Goal: Download file/media

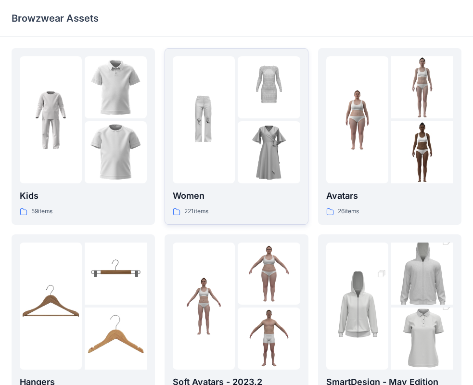
click at [196, 153] on div at bounding box center [204, 119] width 62 height 127
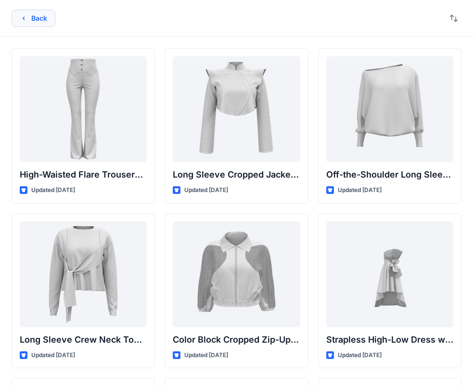
click at [31, 19] on button "Back" at bounding box center [34, 18] width 44 height 17
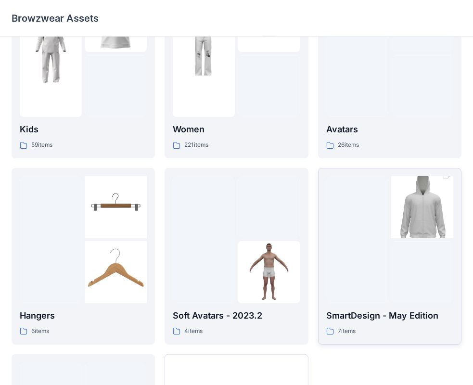
scroll to position [47, 0]
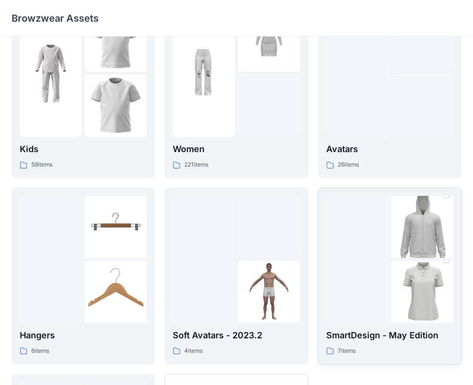
click at [378, 236] on div at bounding box center [357, 259] width 62 height 127
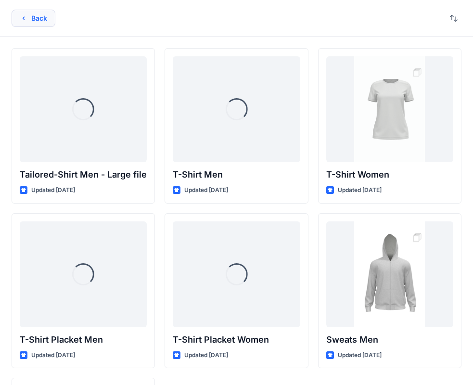
click at [45, 19] on button "Back" at bounding box center [34, 18] width 44 height 17
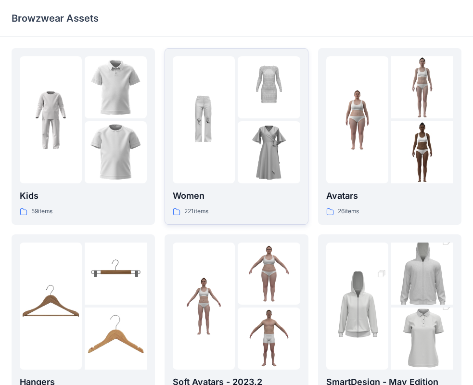
click at [214, 115] on img at bounding box center [204, 120] width 62 height 62
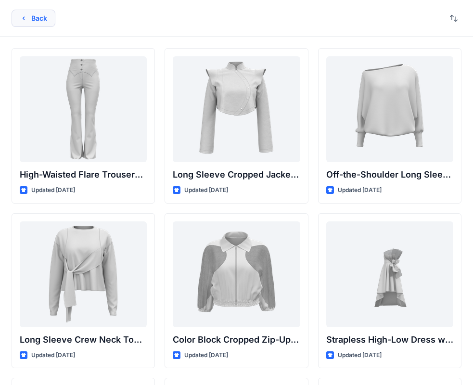
click at [26, 15] on icon "button" at bounding box center [24, 18] width 8 height 8
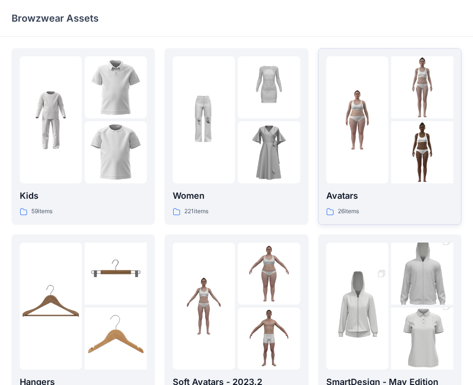
click at [380, 152] on div at bounding box center [357, 119] width 62 height 127
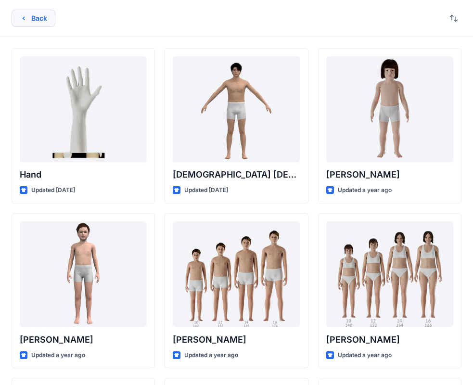
click at [39, 20] on button "Back" at bounding box center [34, 18] width 44 height 17
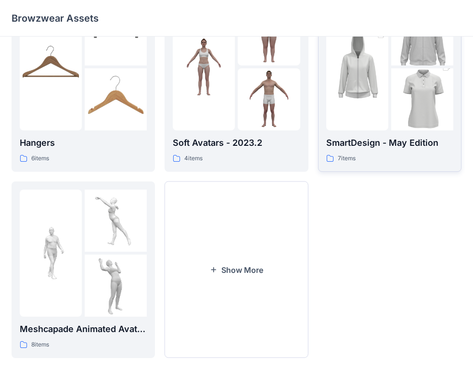
click at [390, 129] on div at bounding box center [389, 66] width 127 height 127
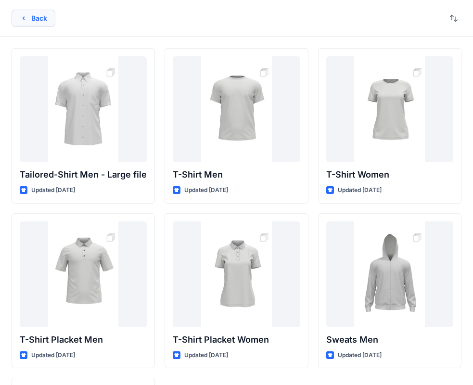
click at [33, 18] on button "Back" at bounding box center [34, 18] width 44 height 17
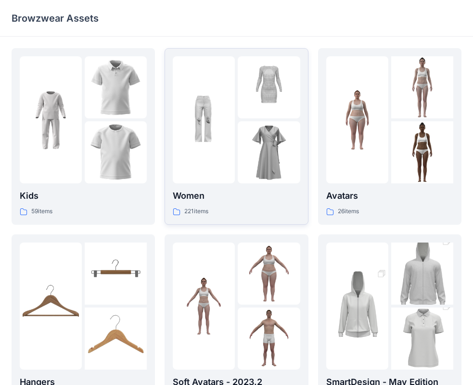
click at [213, 115] on img at bounding box center [204, 120] width 62 height 62
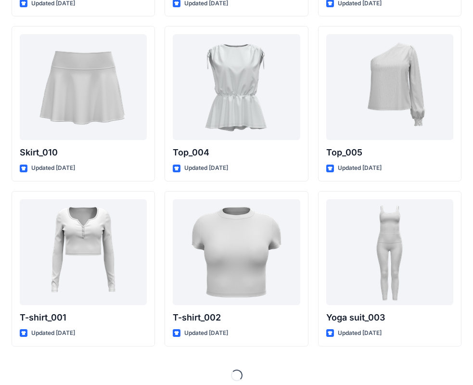
scroll to position [4978, 0]
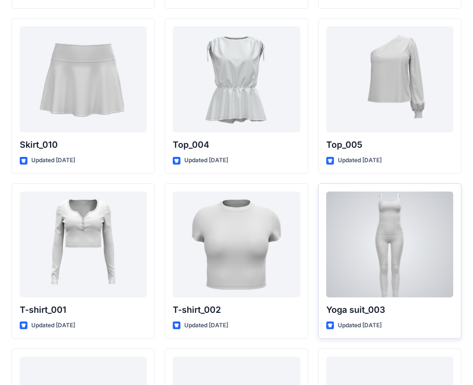
click at [390, 215] on div at bounding box center [389, 245] width 127 height 106
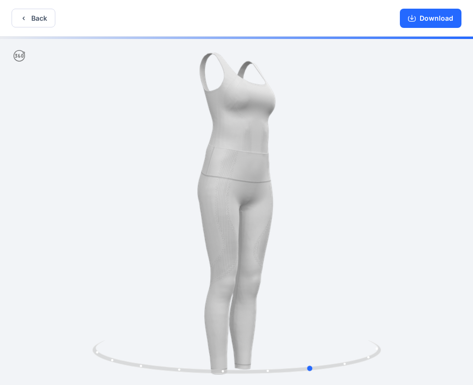
drag, startPoint x: 295, startPoint y: 160, endPoint x: 408, endPoint y: 180, distance: 115.4
click at [408, 180] on div at bounding box center [236, 212] width 473 height 351
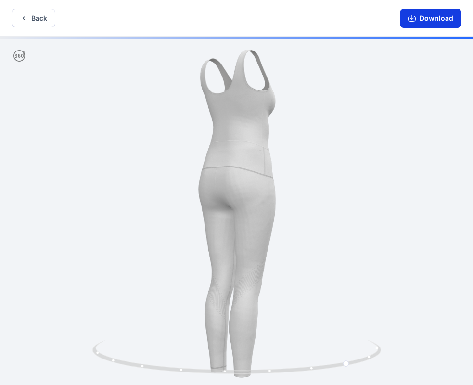
click at [436, 21] on button "Download" at bounding box center [431, 18] width 62 height 19
